Goal: Transaction & Acquisition: Purchase product/service

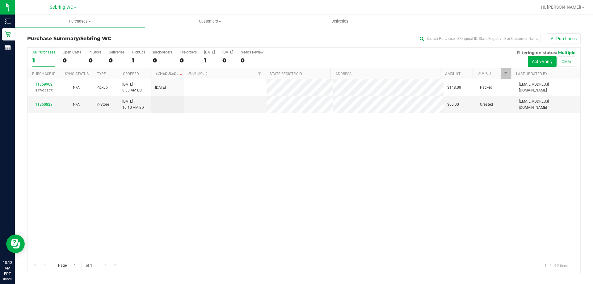
click at [183, 151] on div "11859902 (317630357) N/A Pickup 8/28/2025 8:33 AM EDT 8/28/2025 $148.00 Packed …" at bounding box center [304, 168] width 553 height 179
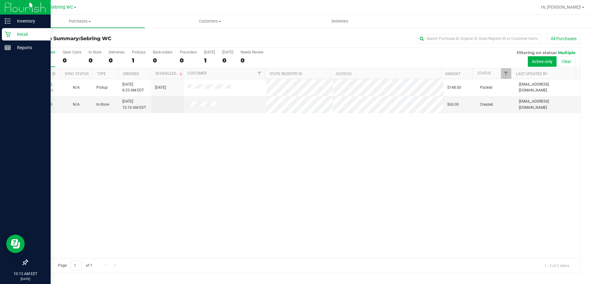
click at [8, 33] on icon at bounding box center [8, 34] width 6 height 6
click at [14, 23] on p "Inventory" at bounding box center [29, 20] width 37 height 7
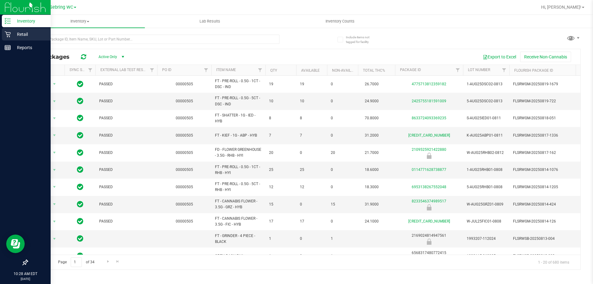
click at [7, 34] on icon at bounding box center [8, 34] width 6 height 6
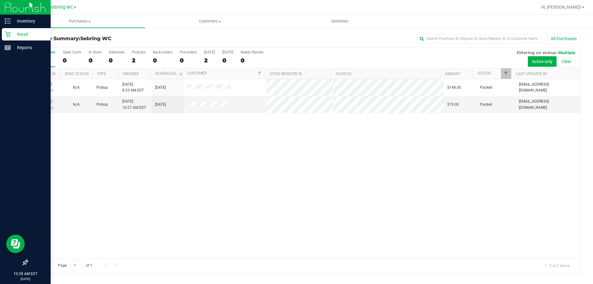
click at [420, 183] on div "11859902 (317630357) N/A Pickup 8/28/2025 8:33 AM EDT 8/28/2025 $148.00 Packed …" at bounding box center [304, 168] width 553 height 179
click at [528, 196] on div "11859902 (317630357) N/A Pickup 8/28/2025 8:33 AM EDT 8/28/2025 $148.00 Packed …" at bounding box center [304, 168] width 553 height 179
click at [14, 31] on p "Retail" at bounding box center [29, 34] width 37 height 7
click at [17, 33] on p "Retail" at bounding box center [29, 34] width 37 height 7
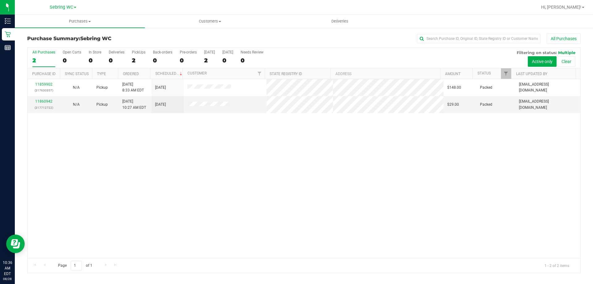
click at [42, 51] on div "All Purchases" at bounding box center [43, 52] width 23 height 4
click at [0, 0] on input "All Purchases 2" at bounding box center [0, 0] width 0 height 0
click at [218, 222] on div at bounding box center [304, 160] width 553 height 225
click at [36, 55] on label "All Purchases 1" at bounding box center [43, 58] width 23 height 17
click at [0, 0] on input "All Purchases 1" at bounding box center [0, 0] width 0 height 0
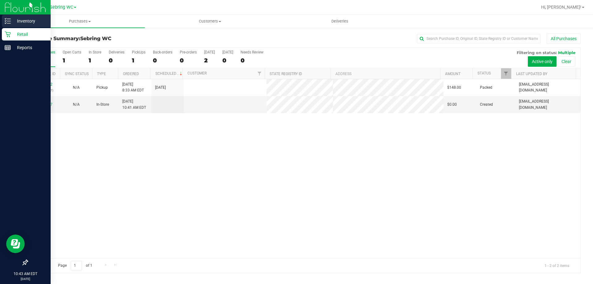
click at [7, 27] on link "Inventory" at bounding box center [25, 21] width 51 height 13
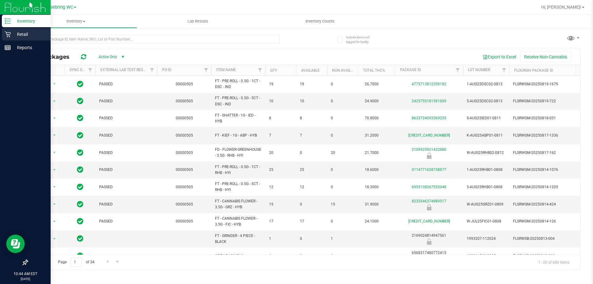
click at [7, 29] on div "Retail" at bounding box center [26, 34] width 49 height 12
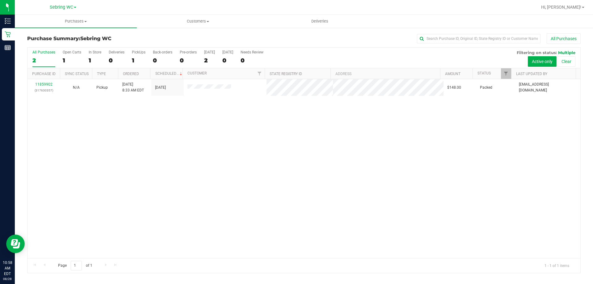
click at [269, 139] on div "11859902 (317630357) N/A Pickup 8/28/2025 8:33 AM EDT 8/28/2025 $148.00 Packed …" at bounding box center [304, 168] width 553 height 179
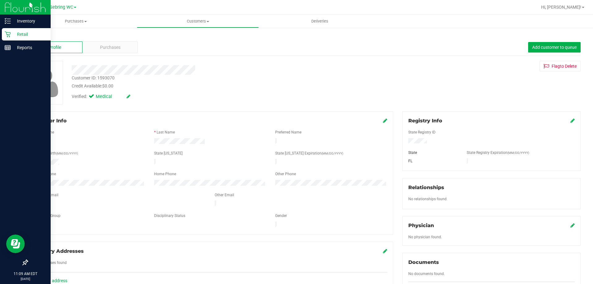
click at [31, 34] on p "Retail" at bounding box center [29, 34] width 37 height 7
click at [8, 22] on icon at bounding box center [8, 21] width 6 height 6
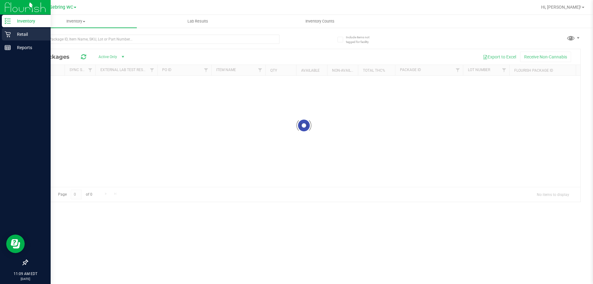
click at [22, 34] on p "Retail" at bounding box center [29, 34] width 37 height 7
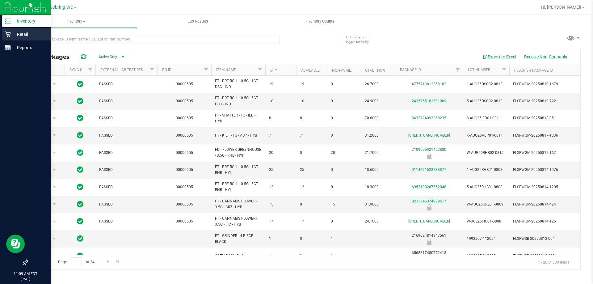
click at [22, 34] on p "Retail" at bounding box center [29, 34] width 37 height 7
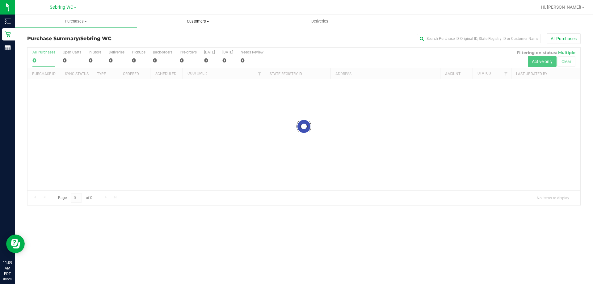
click at [186, 21] on span "Customers" at bounding box center [197, 22] width 121 height 6
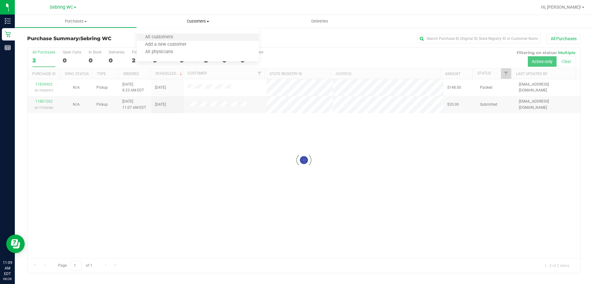
click at [184, 40] on li "All customers" at bounding box center [198, 37] width 122 height 7
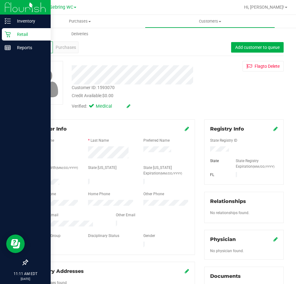
click at [12, 30] on div "Retail" at bounding box center [26, 34] width 49 height 12
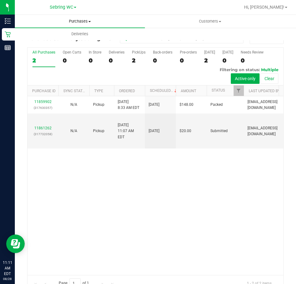
click at [88, 22] on span "Purchases" at bounding box center [80, 22] width 130 height 6
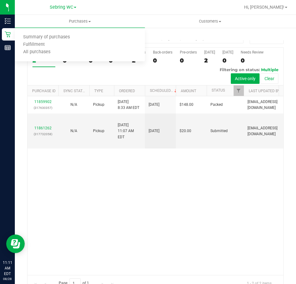
click at [182, 15] on nav "Sebring WC Bradenton WC Ft. Myers WC Lakeland WC North Palm Beach WC North Port…" at bounding box center [155, 7] width 281 height 15
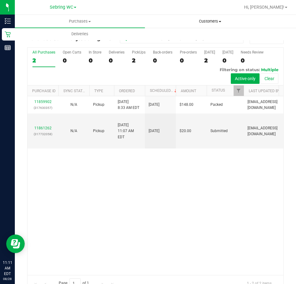
click at [213, 20] on span "Customers" at bounding box center [209, 22] width 129 height 6
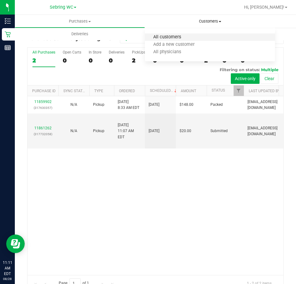
click at [172, 36] on span "All customers" at bounding box center [167, 37] width 45 height 5
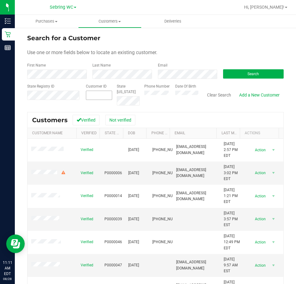
click at [90, 92] on span at bounding box center [99, 95] width 27 height 9
paste input "text"
click at [100, 97] on span at bounding box center [99, 95] width 27 height 9
paste input "1225992"
type input "1225992"
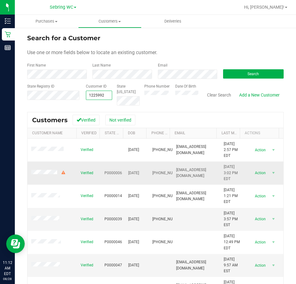
type input "1225992"
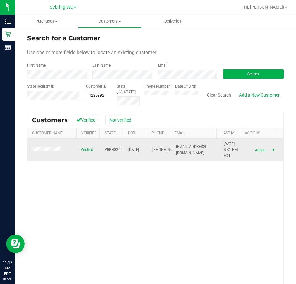
click at [271, 149] on span "select" at bounding box center [273, 149] width 5 height 5
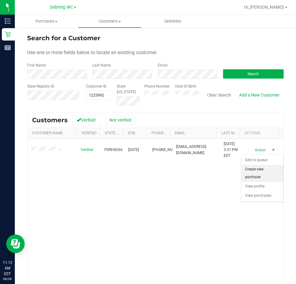
click at [256, 175] on li "Create new purchase" at bounding box center [262, 173] width 42 height 17
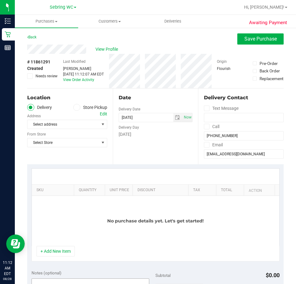
click at [40, 250] on button "+ Add New Item" at bounding box center [55, 251] width 38 height 11
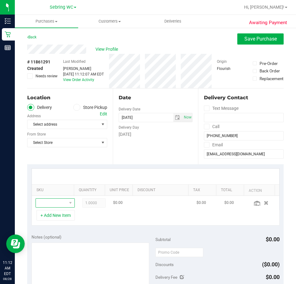
click at [57, 201] on span "NO DATA FOUND" at bounding box center [51, 202] width 31 height 9
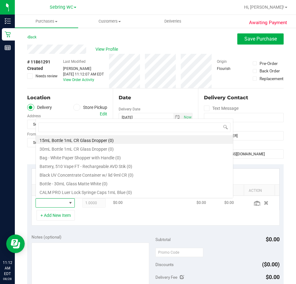
scroll to position [9, 25]
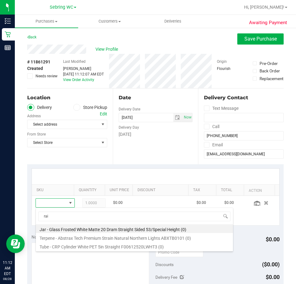
type input "rai"
click at [77, 105] on span at bounding box center [76, 107] width 7 height 7
click at [0, 0] on input "Store Pickup" at bounding box center [0, 0] width 0 height 0
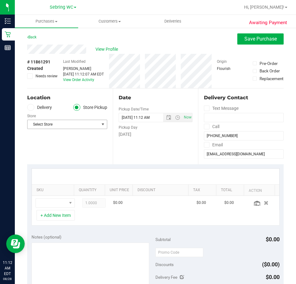
click at [71, 126] on span "Select Store" at bounding box center [64, 124] width 72 height 9
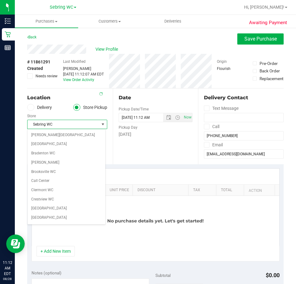
scroll to position [302, 0]
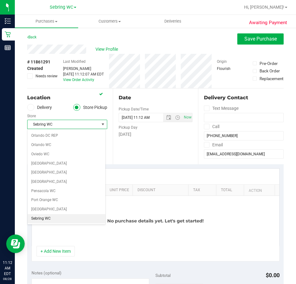
click at [31, 218] on li "Sebring WC" at bounding box center [67, 218] width 78 height 9
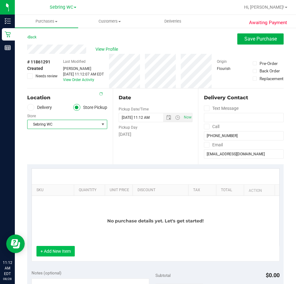
click at [48, 247] on button "+ Add New Item" at bounding box center [55, 251] width 38 height 11
click at [48, 252] on button "+ Add New Item" at bounding box center [55, 251] width 38 height 11
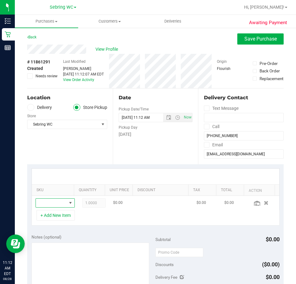
click at [48, 201] on span "NO DATA FOUND" at bounding box center [51, 202] width 31 height 9
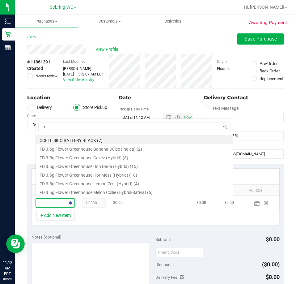
scroll to position [0, 0]
type input "rai"
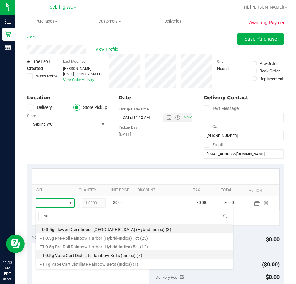
click at [91, 257] on li "FT 0.5g Vape Cart Distillate Rainbow Belts (Indica) (7)" at bounding box center [134, 254] width 197 height 9
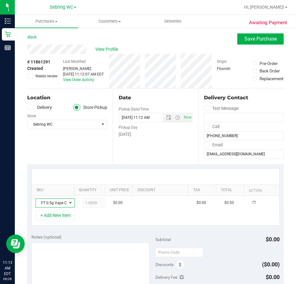
click at [115, 218] on div "+ Add New Item" at bounding box center [156, 217] width 248 height 15
click at [263, 43] on button "Save Purchase" at bounding box center [260, 38] width 46 height 11
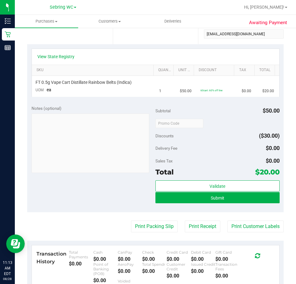
scroll to position [124, 0]
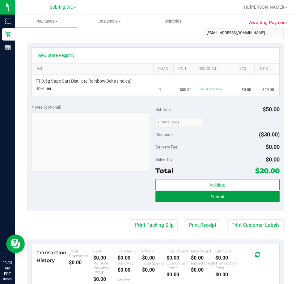
click at [199, 201] on button "Submit" at bounding box center [217, 196] width 124 height 11
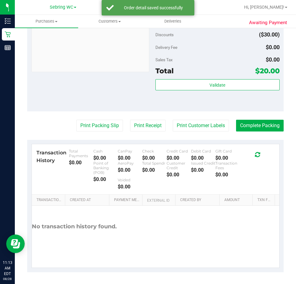
scroll to position [247, 0]
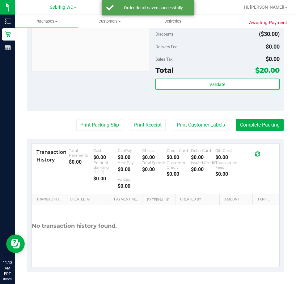
click at [206, 92] on div "Validate" at bounding box center [217, 93] width 124 height 28
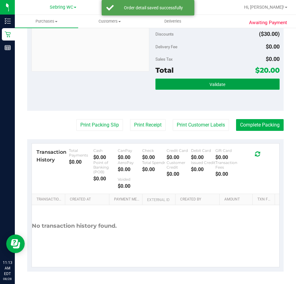
click at [202, 82] on button "Validate" at bounding box center [217, 84] width 124 height 11
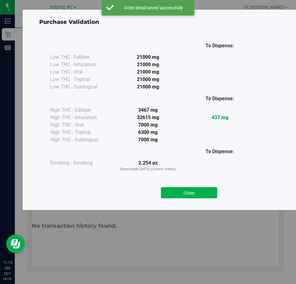
click at [95, 126] on div "High THC - Oral" at bounding box center [81, 124] width 62 height 7
click at [181, 184] on div "Close" at bounding box center [189, 190] width 281 height 15
click at [192, 195] on button "Close" at bounding box center [189, 192] width 56 height 11
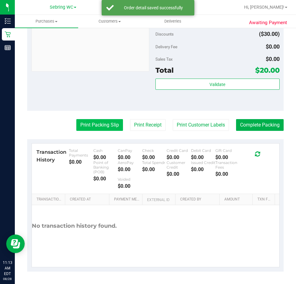
click at [96, 129] on button "Print Packing Slip" at bounding box center [99, 125] width 47 height 12
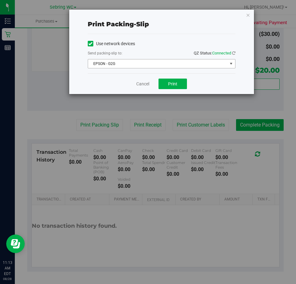
click at [160, 61] on span "EPSON - G2G" at bounding box center [157, 63] width 139 height 9
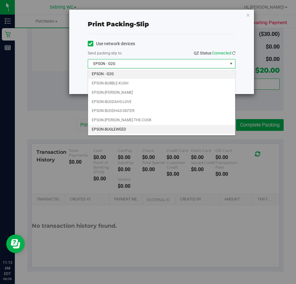
click at [137, 127] on li "EPSON-BUGLEWEED" at bounding box center [161, 129] width 147 height 9
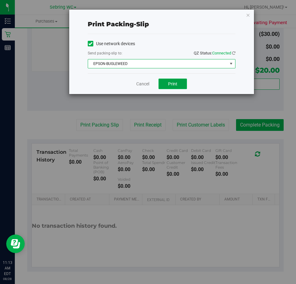
click at [164, 86] on button "Print" at bounding box center [173, 84] width 28 height 11
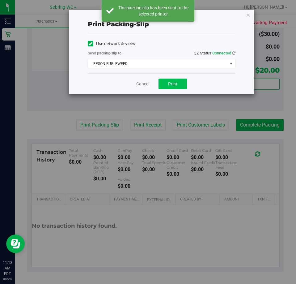
drag, startPoint x: 135, startPoint y: 82, endPoint x: 168, endPoint y: 86, distance: 33.0
click at [135, 82] on div "Cancel Print" at bounding box center [162, 83] width 148 height 21
click at [138, 86] on link "Cancel" at bounding box center [142, 84] width 13 height 6
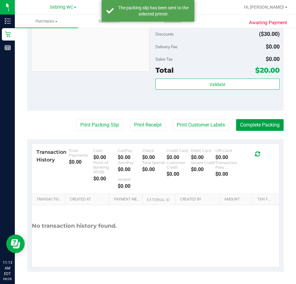
click at [248, 124] on button "Complete Packing" at bounding box center [260, 125] width 48 height 12
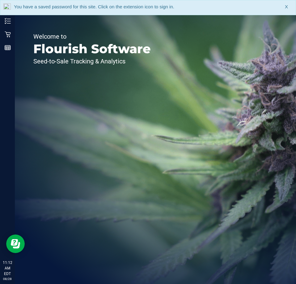
click at [60, 12] on div "You have a saved password for this site. Click on the extension icon to sign in…" at bounding box center [148, 7] width 296 height 15
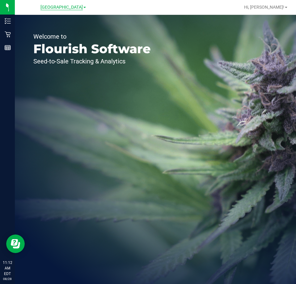
click at [60, 8] on span "[GEOGRAPHIC_DATA]" at bounding box center [61, 8] width 42 height 6
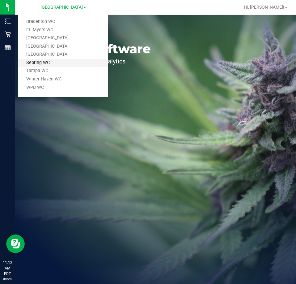
click at [42, 65] on link "Sebring WC" at bounding box center [63, 63] width 90 height 8
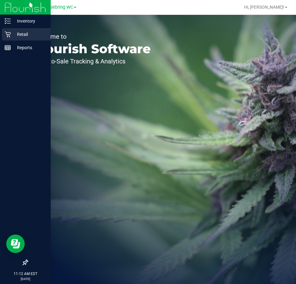
click at [12, 35] on p "Retail" at bounding box center [29, 34] width 37 height 7
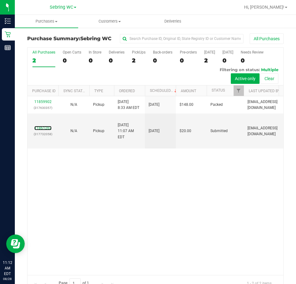
click at [49, 128] on link "11861262" at bounding box center [42, 128] width 17 height 4
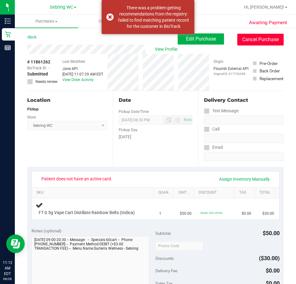
click at [258, 39] on button "Cancel Purchase" at bounding box center [260, 40] width 46 height 12
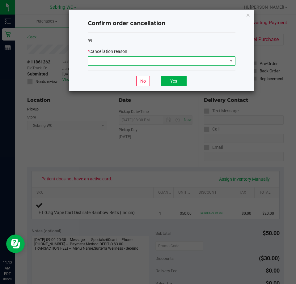
click at [157, 61] on span at bounding box center [157, 61] width 139 height 9
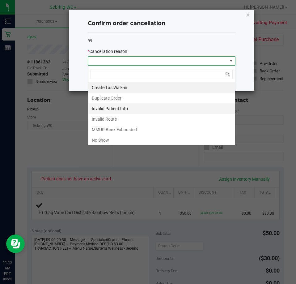
scroll to position [9, 148]
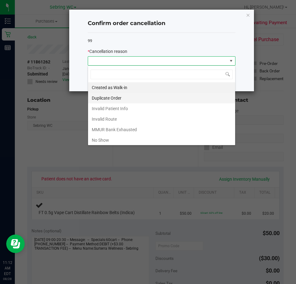
click at [115, 101] on li "Duplicate Order" at bounding box center [161, 98] width 147 height 11
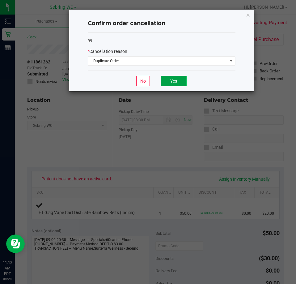
click at [165, 80] on button "Yes" at bounding box center [174, 81] width 26 height 11
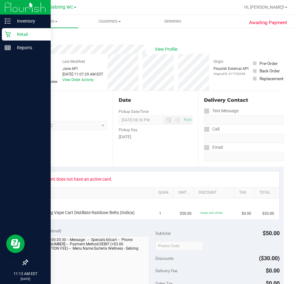
click at [9, 35] on icon at bounding box center [8, 34] width 6 height 6
